Goal: Transaction & Acquisition: Purchase product/service

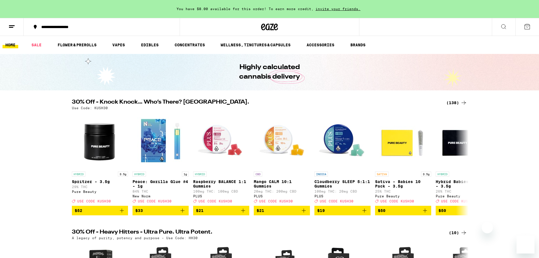
click at [530, 25] on icon at bounding box center [527, 26] width 5 height 5
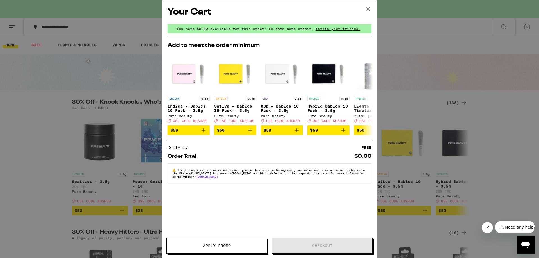
click at [368, 9] on icon at bounding box center [368, 9] width 8 height 8
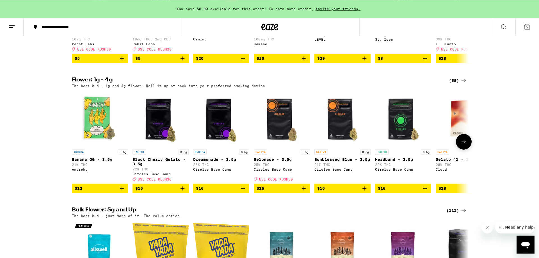
scroll to position [544, 0]
